Goal: Find specific page/section: Find specific page/section

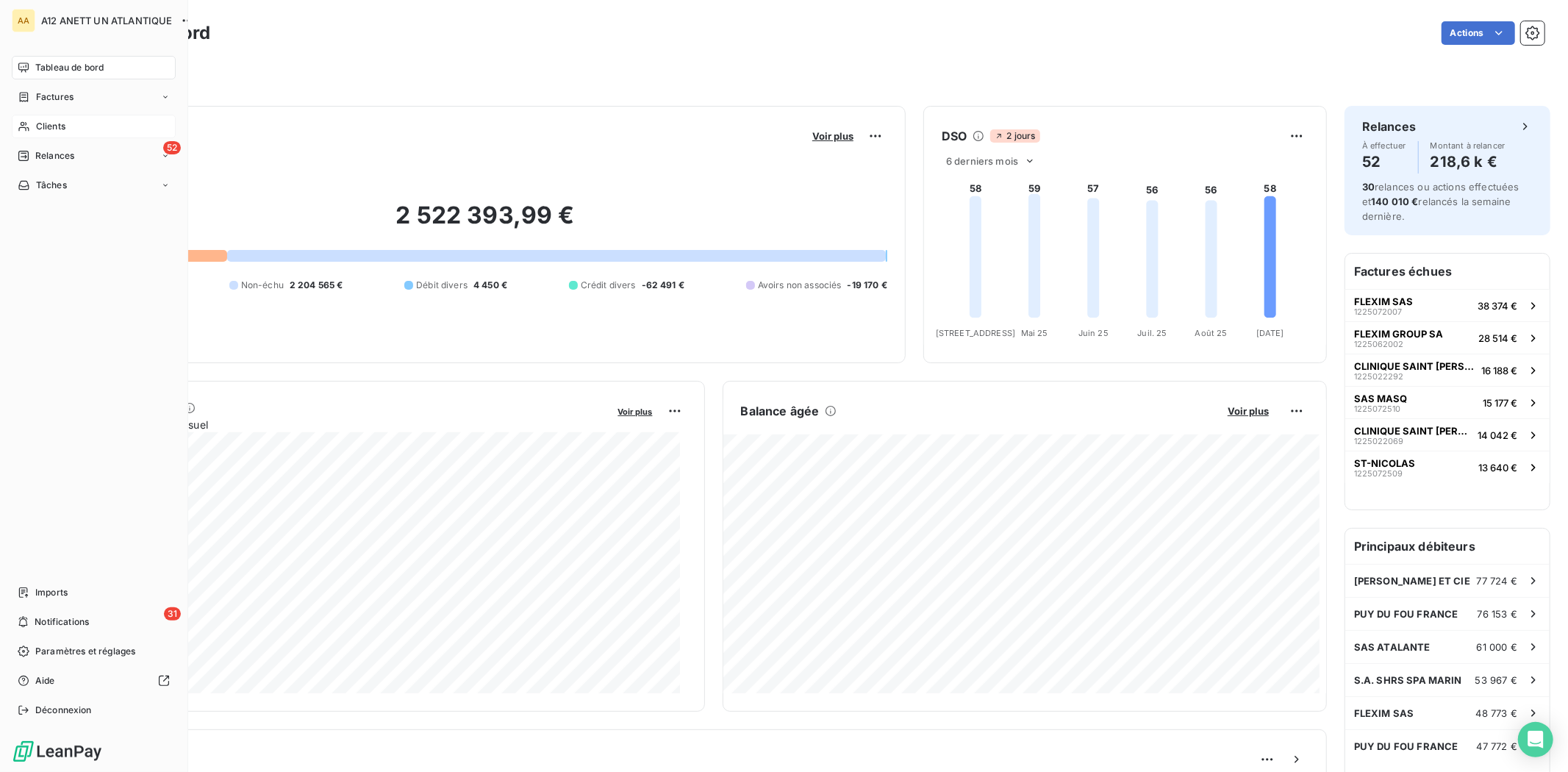
click at [49, 129] on span "Clients" at bounding box center [50, 127] width 29 height 13
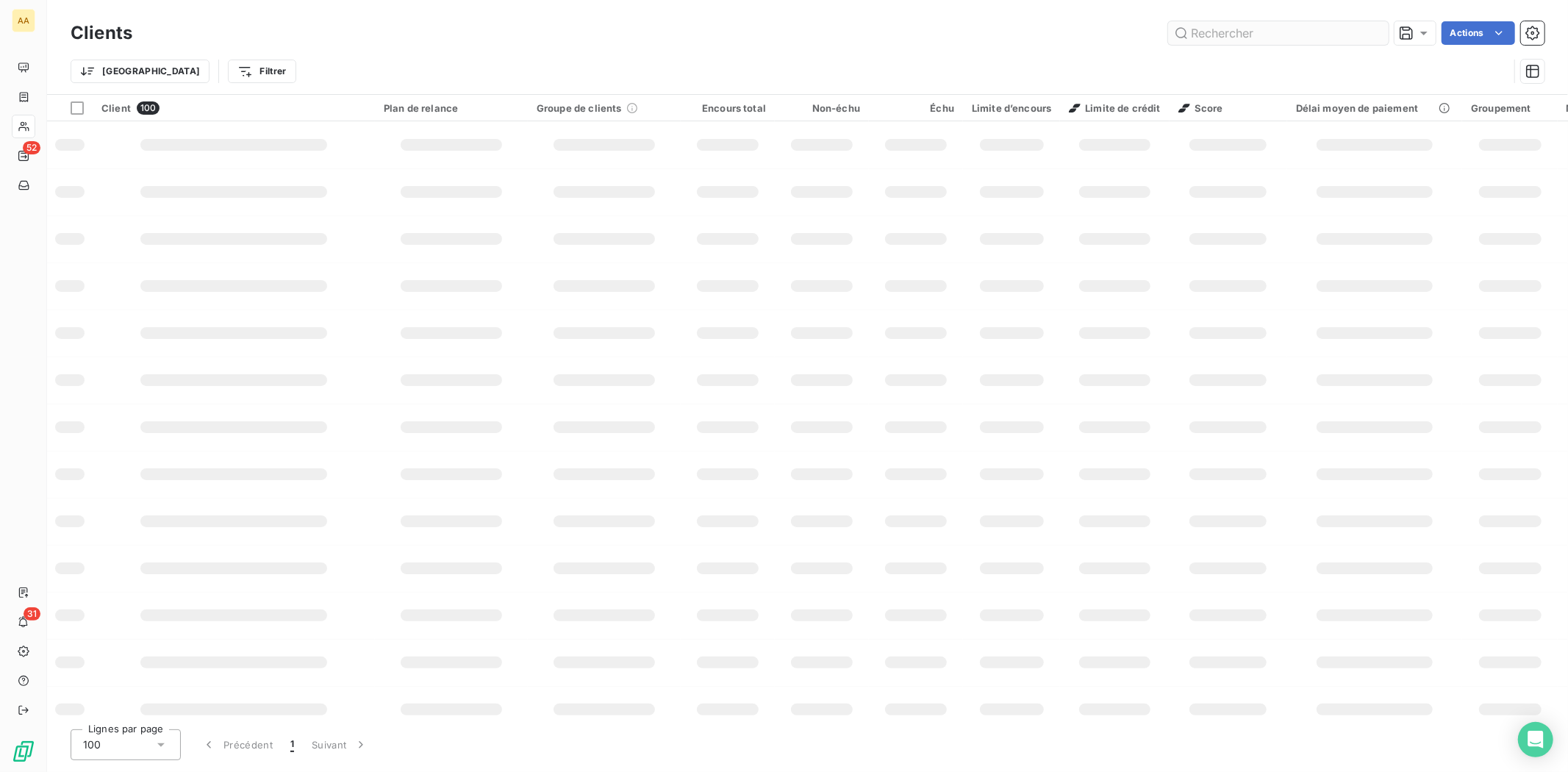
click at [1209, 33] on input "text" at bounding box center [1278, 32] width 220 height 23
type input "M"
click at [1209, 33] on input "LA MAREE" at bounding box center [1278, 32] width 220 height 23
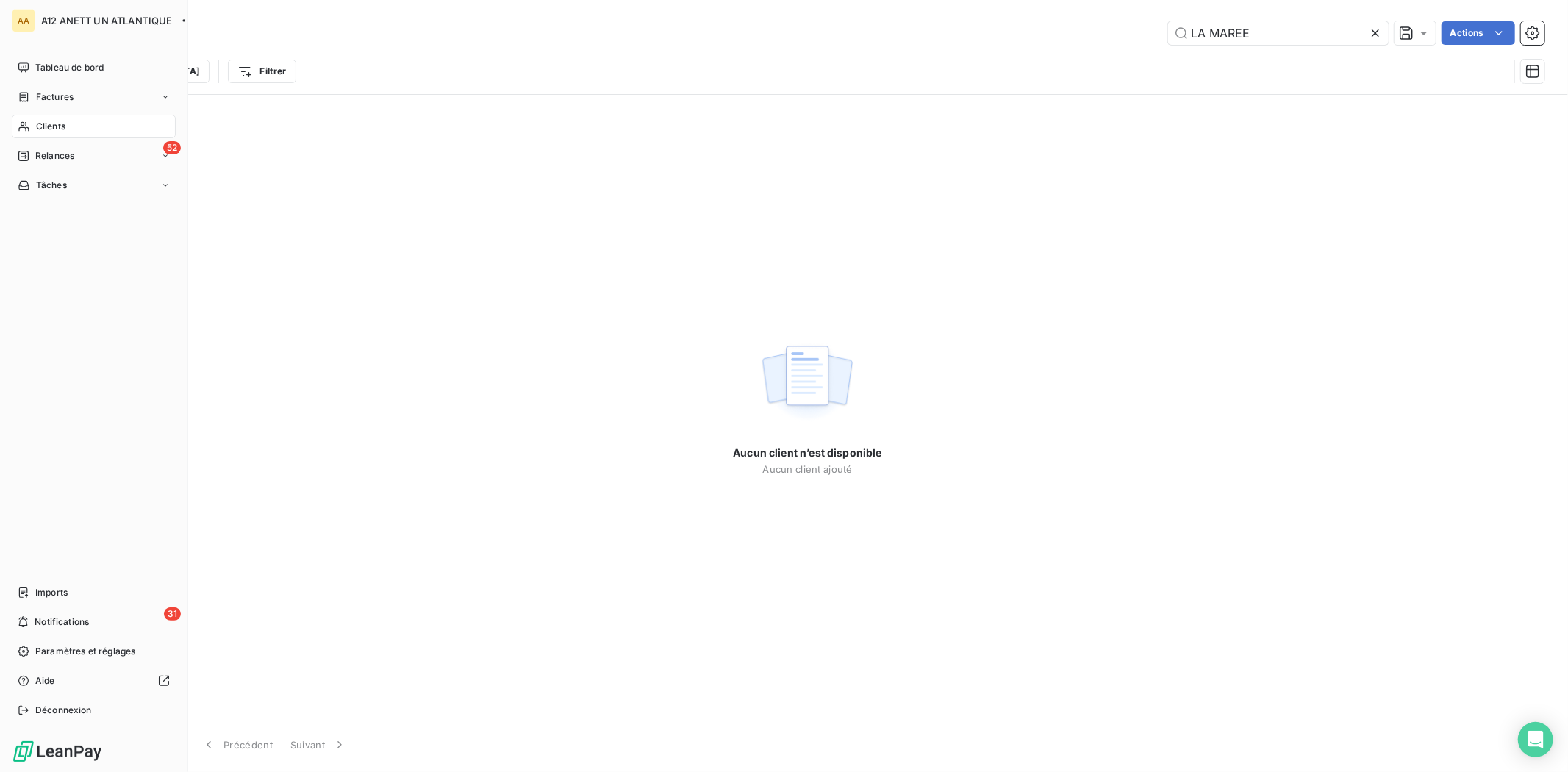
click at [54, 126] on span "Clients" at bounding box center [50, 127] width 29 height 13
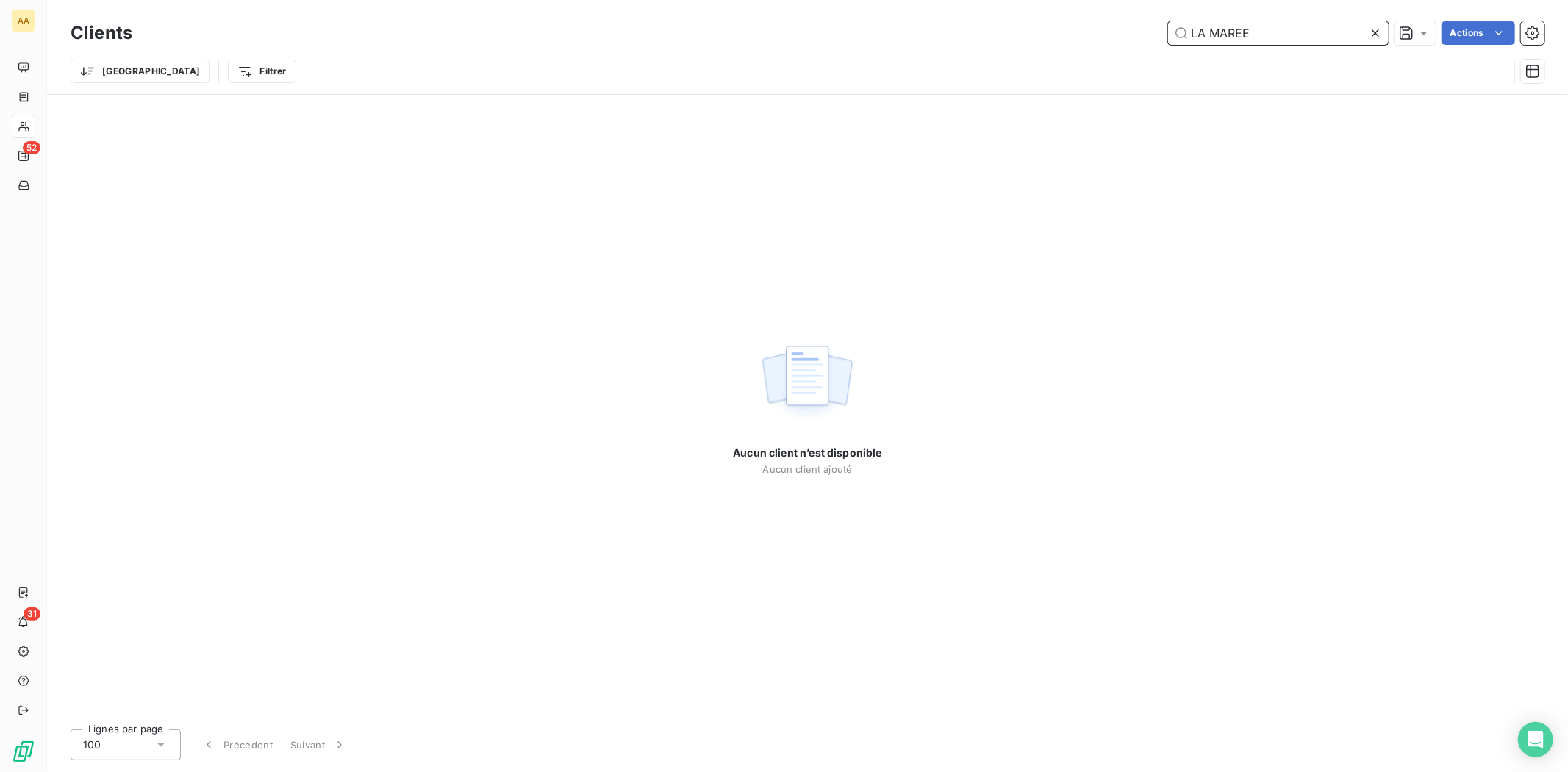
click at [1274, 33] on input "LA MAREE" at bounding box center [1278, 32] width 220 height 23
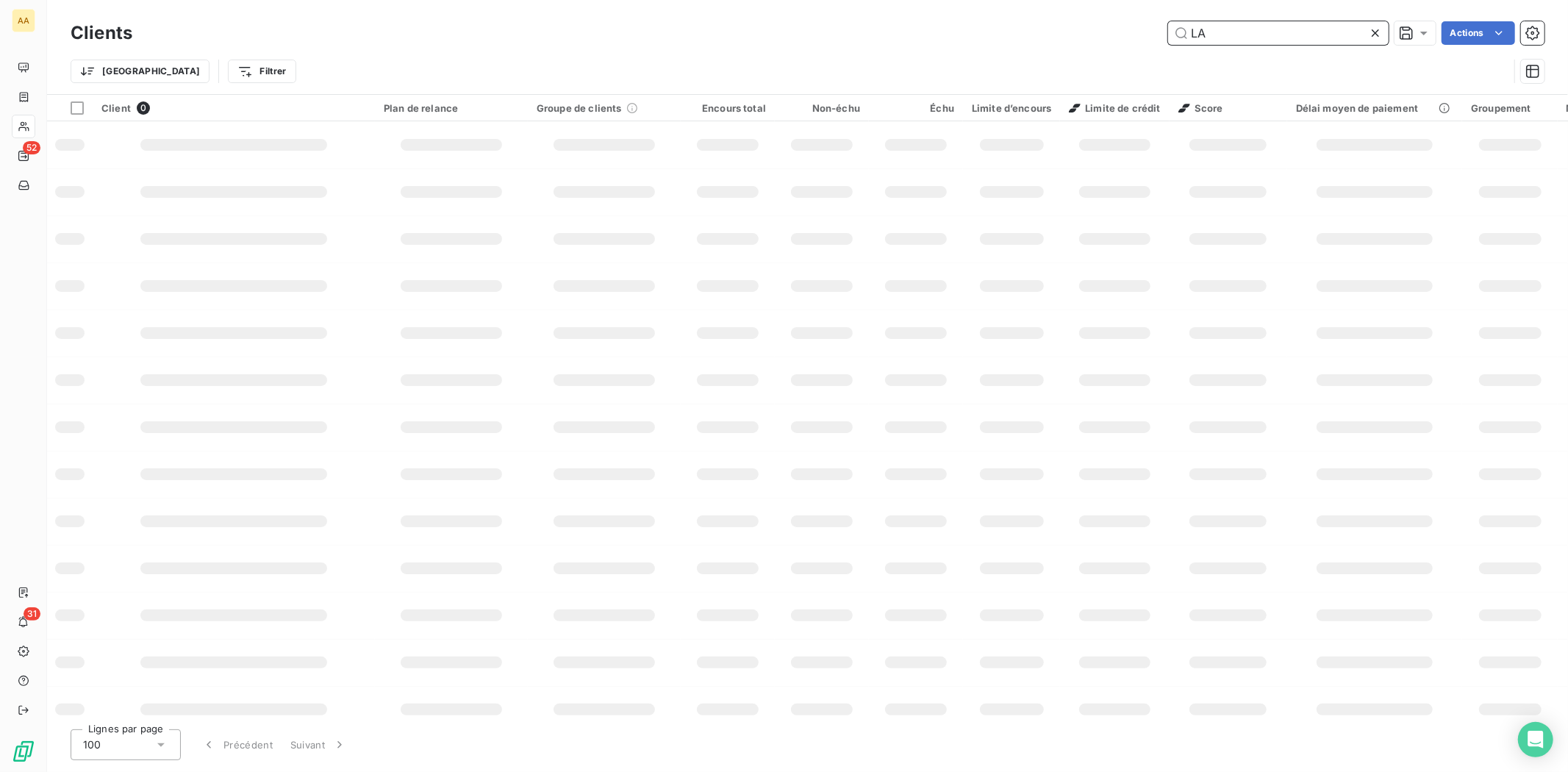
type input "L"
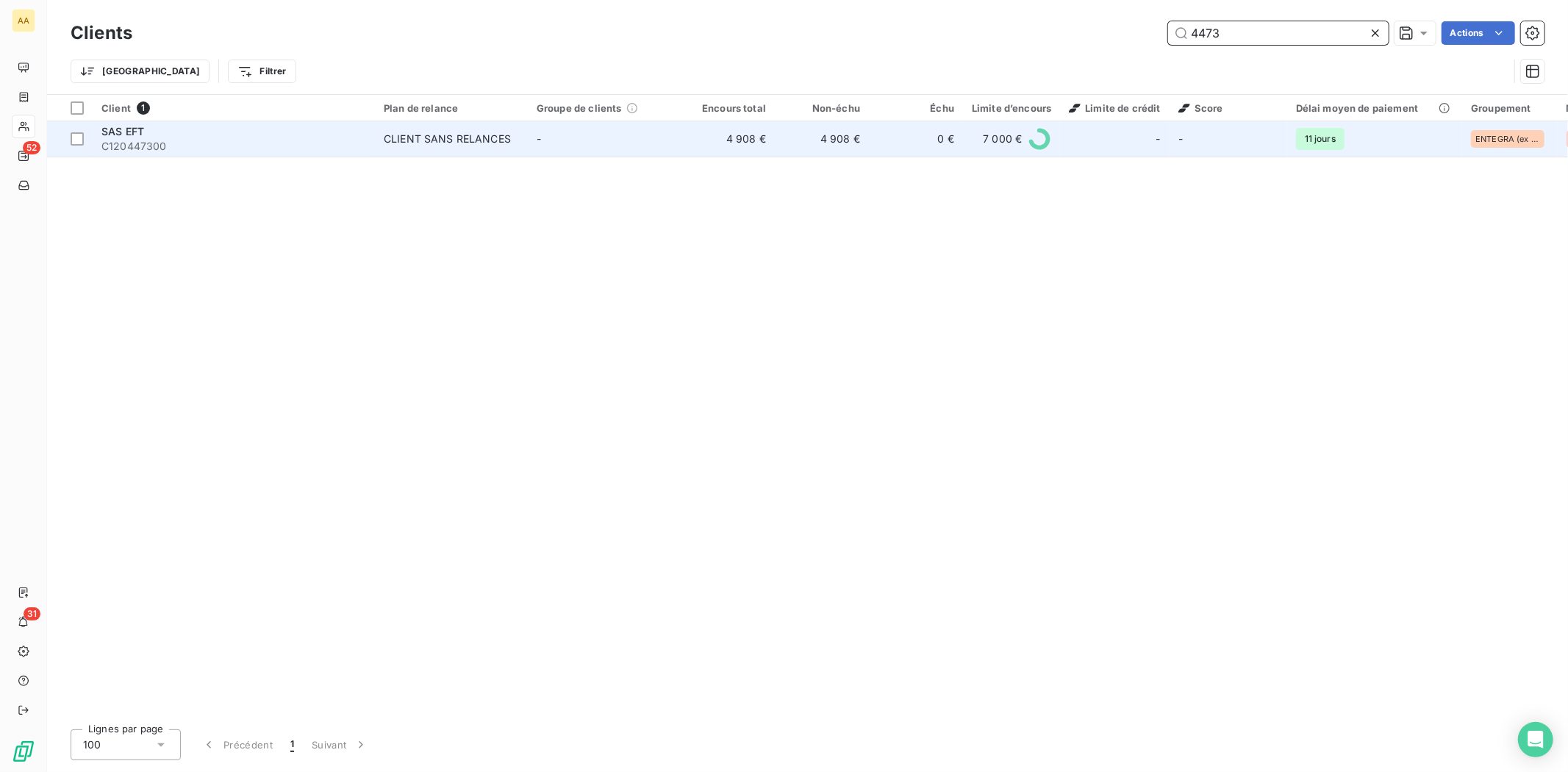
type input "4473"
click at [118, 139] on span "C120447300" at bounding box center [233, 146] width 264 height 15
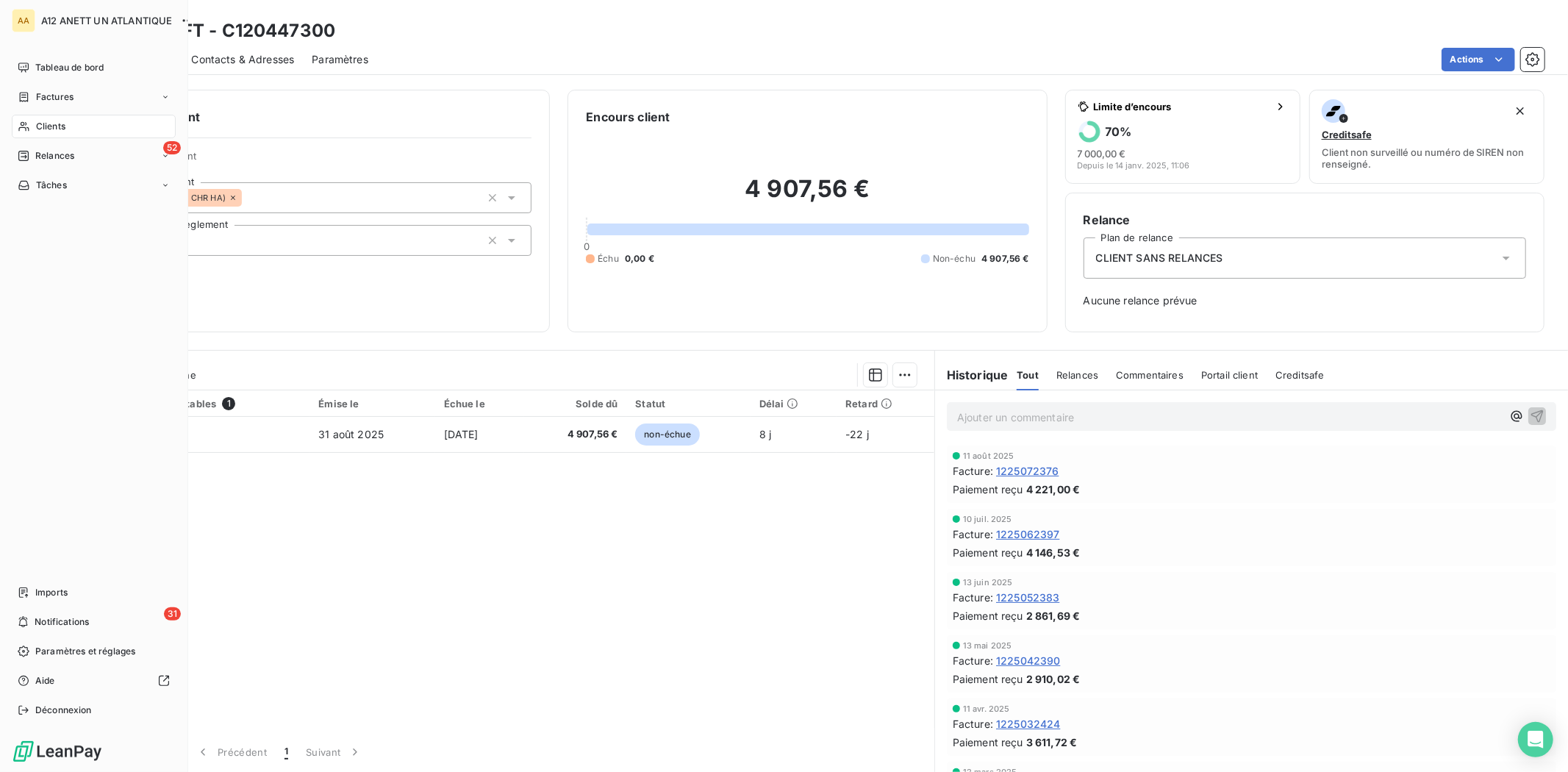
click at [67, 129] on div "Clients" at bounding box center [94, 126] width 164 height 23
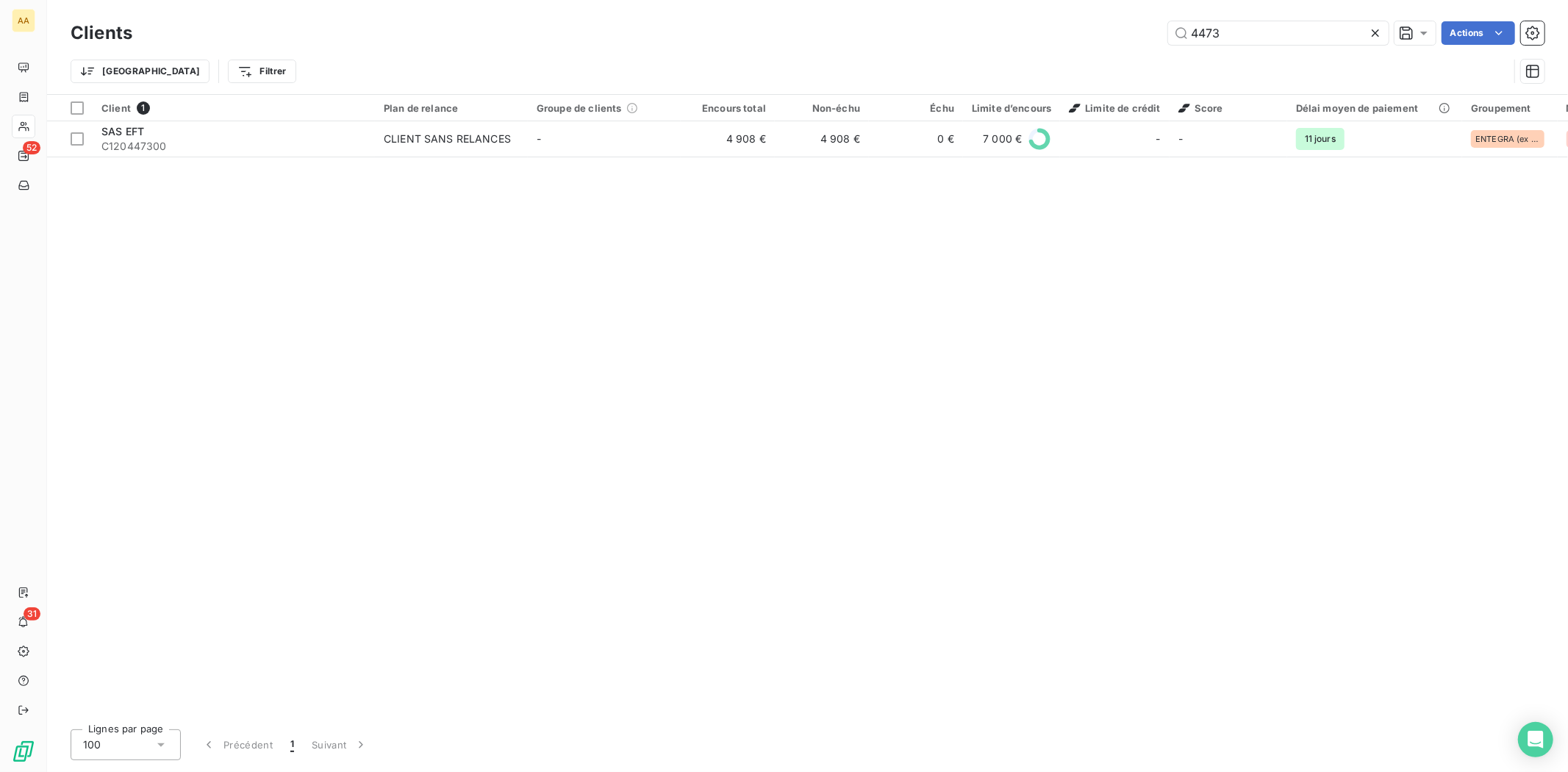
drag, startPoint x: 1244, startPoint y: 33, endPoint x: 1154, endPoint y: 39, distance: 90.2
click at [1154, 39] on div "4473 Actions" at bounding box center [847, 32] width 1395 height 23
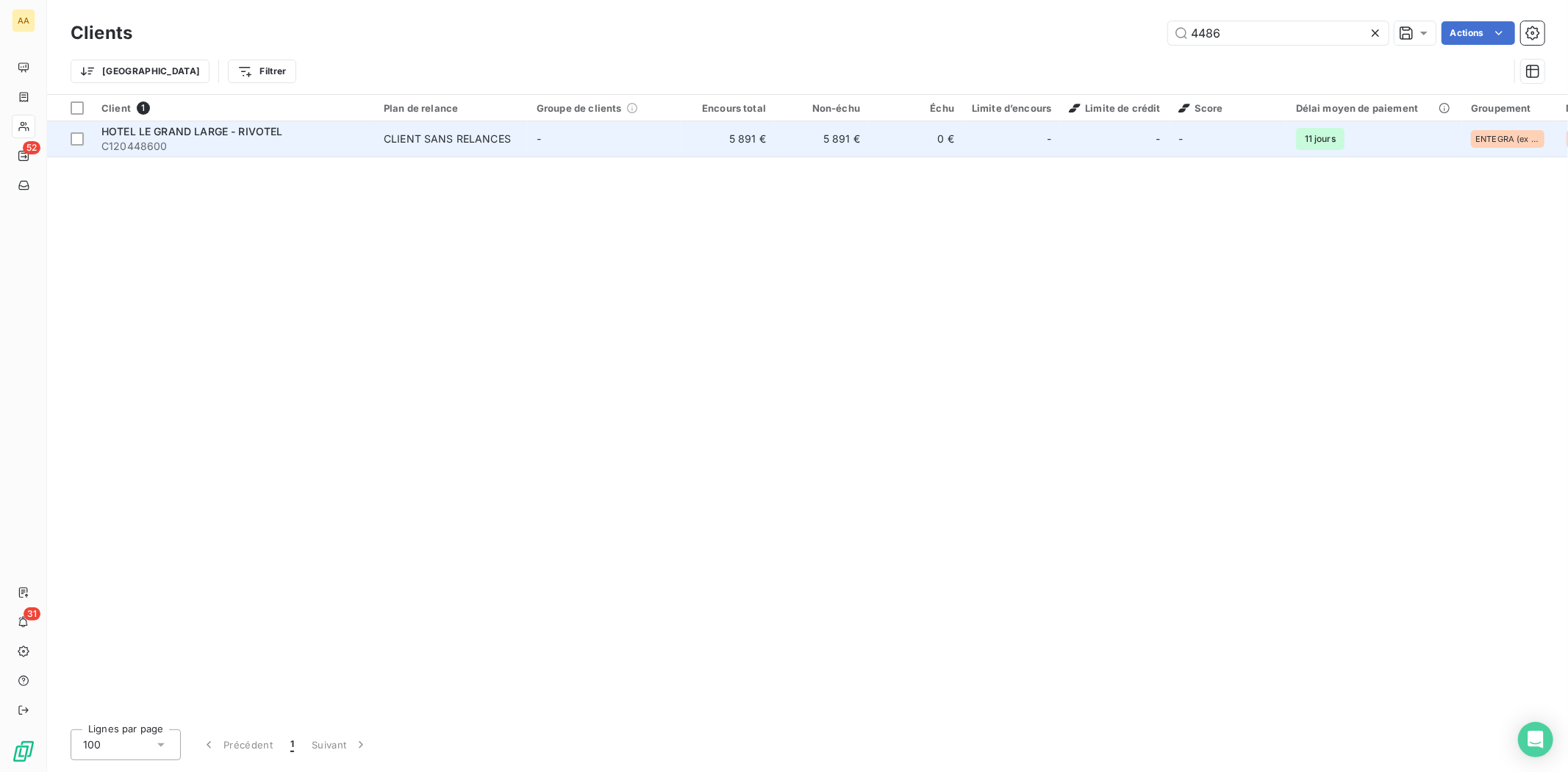
type input "4486"
click at [128, 142] on span "C120448600" at bounding box center [233, 146] width 264 height 15
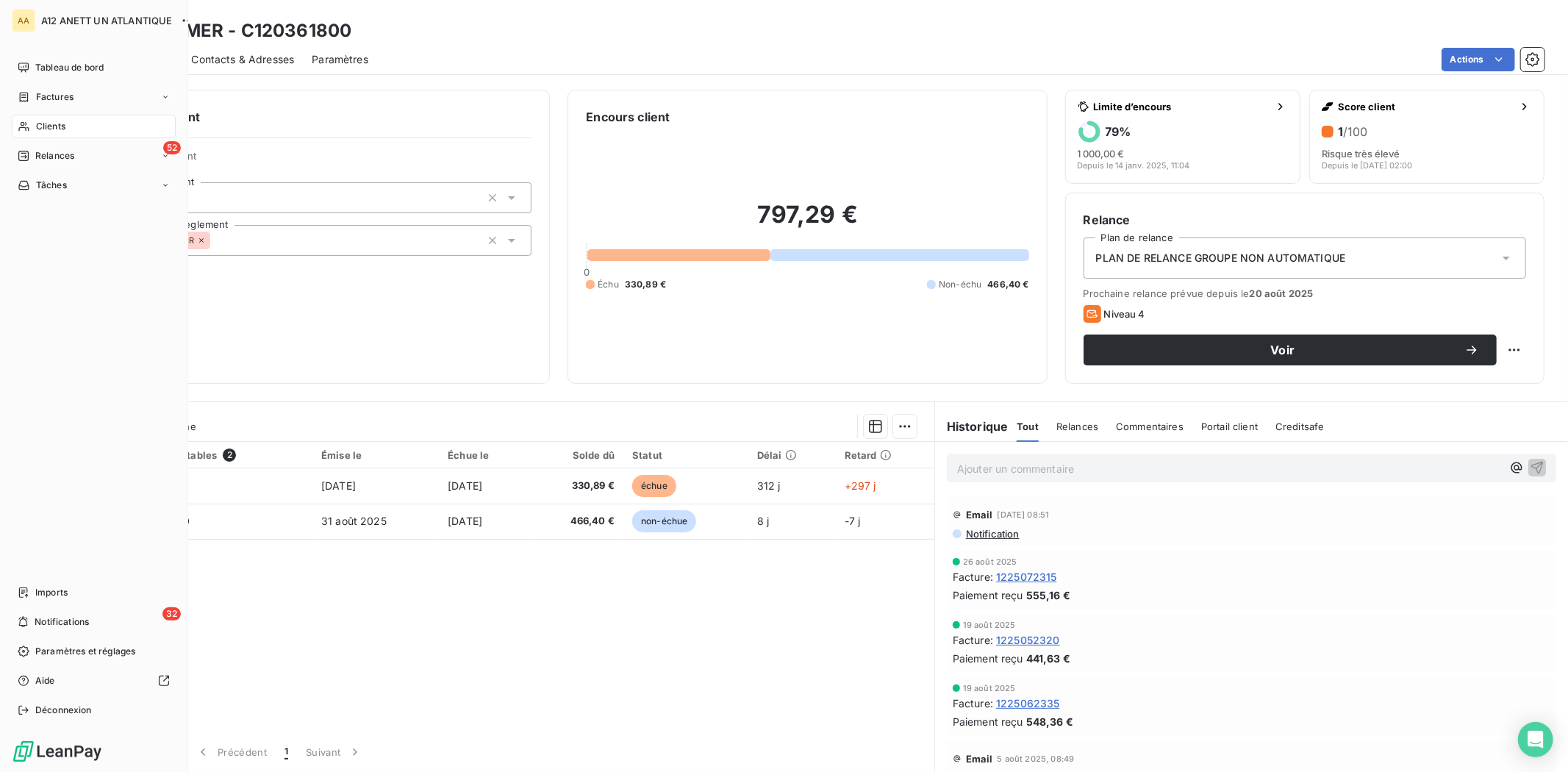
click at [45, 129] on span "Clients" at bounding box center [50, 127] width 29 height 13
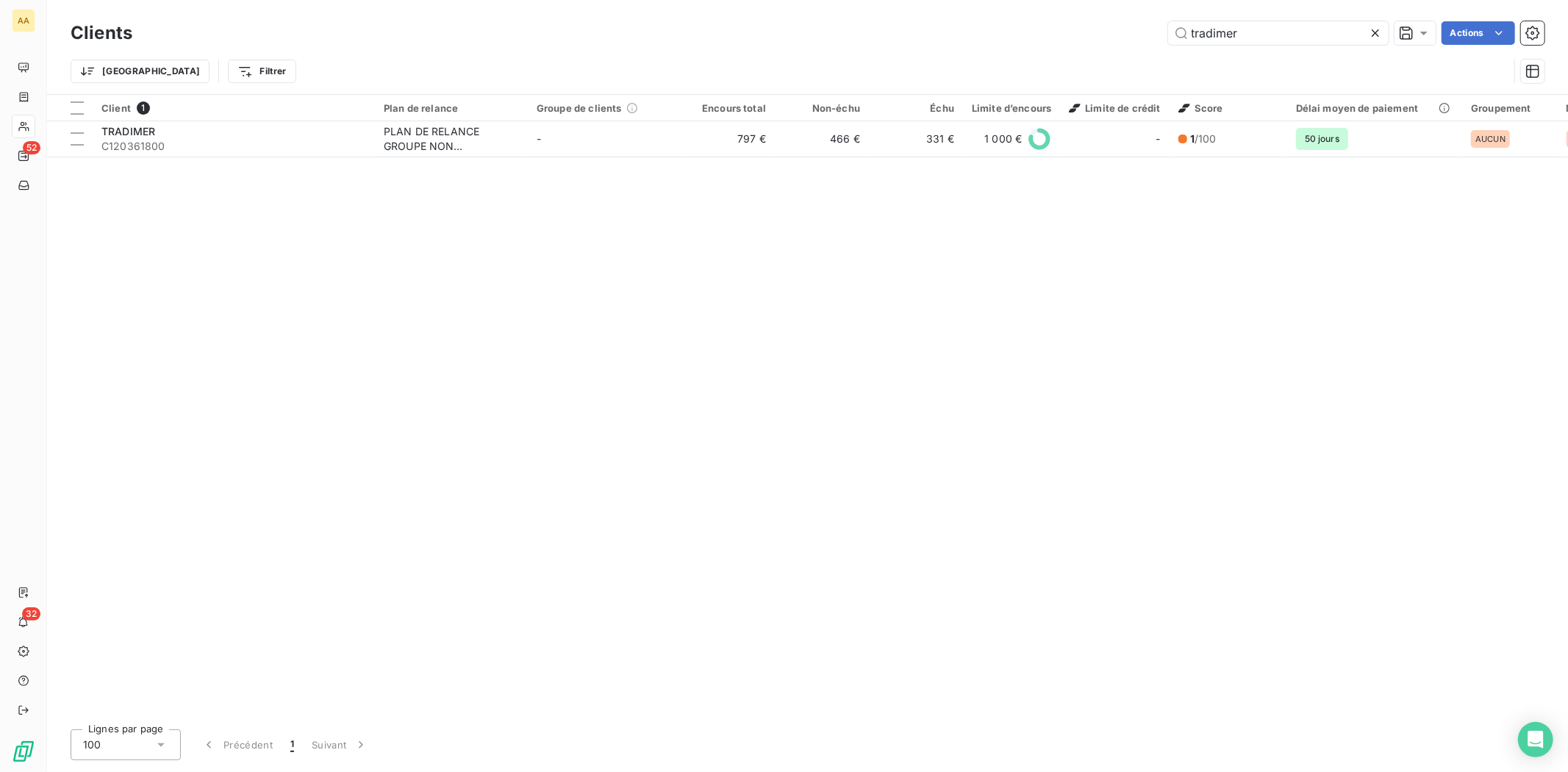
drag, startPoint x: 1296, startPoint y: 32, endPoint x: 1139, endPoint y: 55, distance: 158.7
click at [1139, 55] on div "Clients tradimer Actions Trier Filtrer" at bounding box center [807, 56] width 1474 height 76
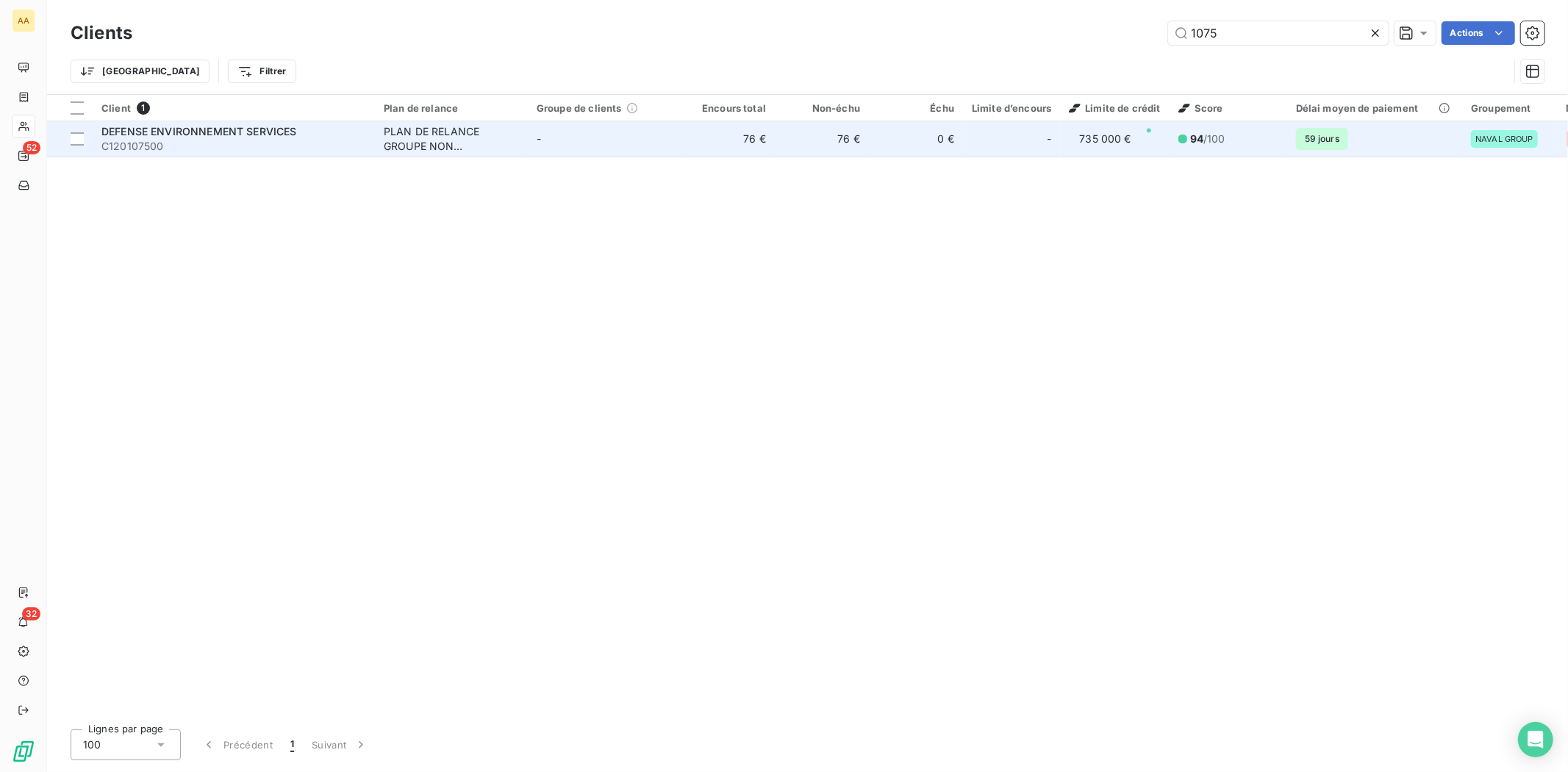
type input "1075"
click at [115, 130] on span "DEFENSE ENVIRONNEMENT SERVICES" at bounding box center [199, 131] width 196 height 13
